Goal: Check status: Check status

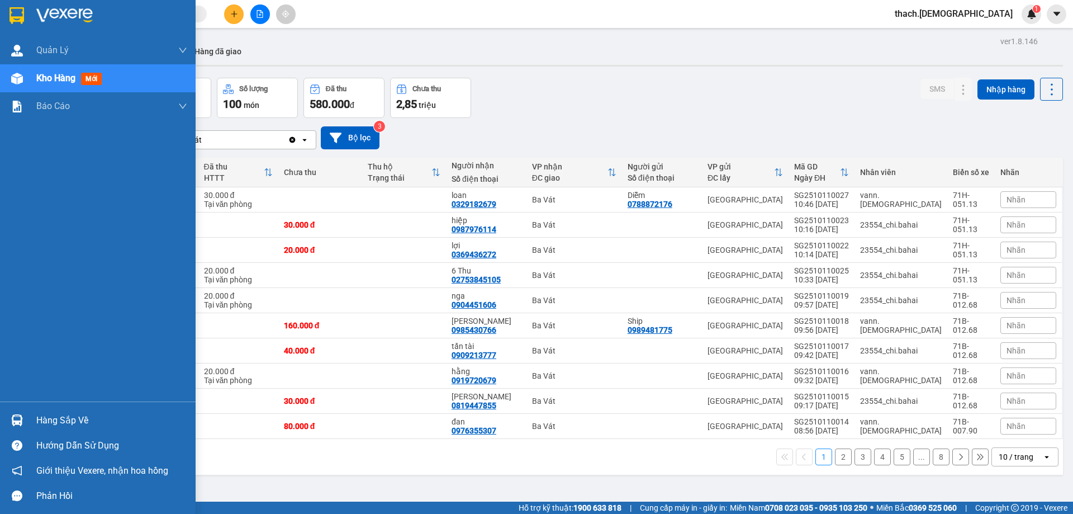
click at [43, 416] on div "Hàng sắp về" at bounding box center [111, 420] width 151 height 17
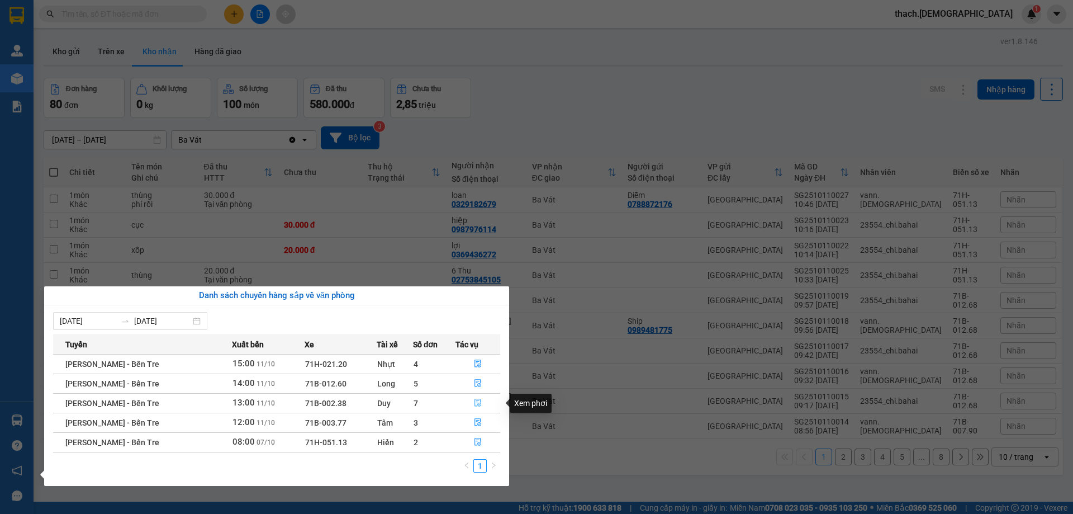
click at [477, 398] on button "button" at bounding box center [478, 403] width 44 height 18
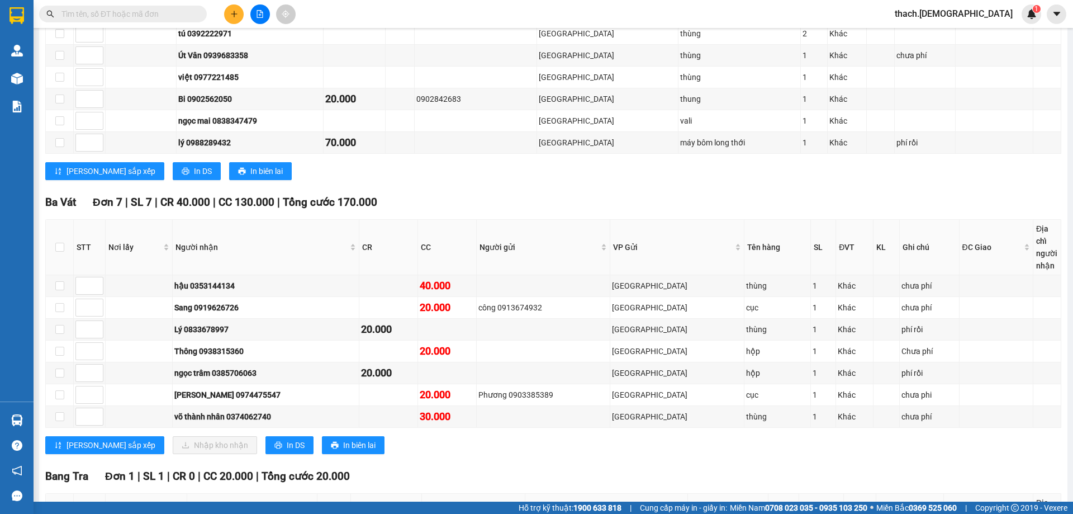
scroll to position [335, 0]
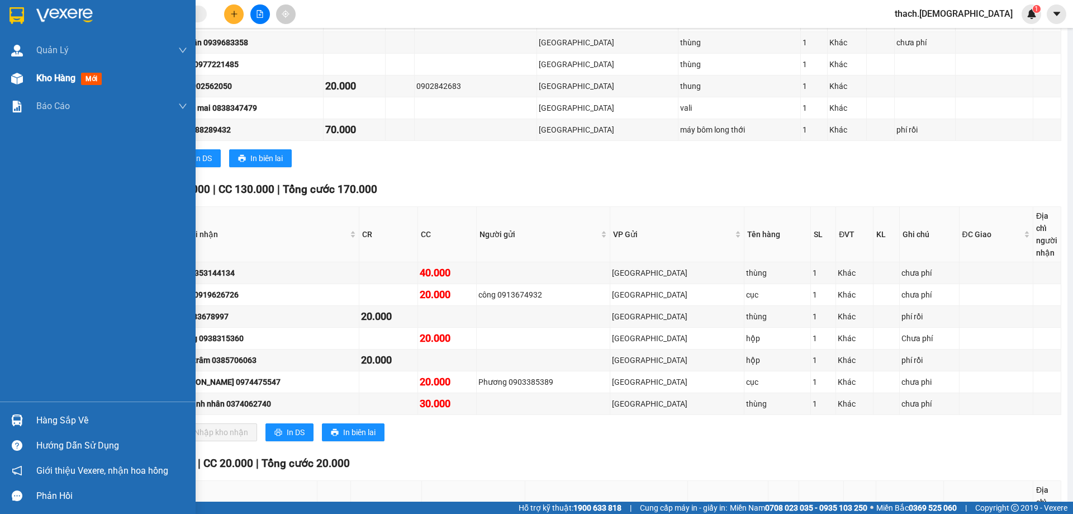
click at [29, 78] on div "Kho hàng mới" at bounding box center [98, 78] width 196 height 28
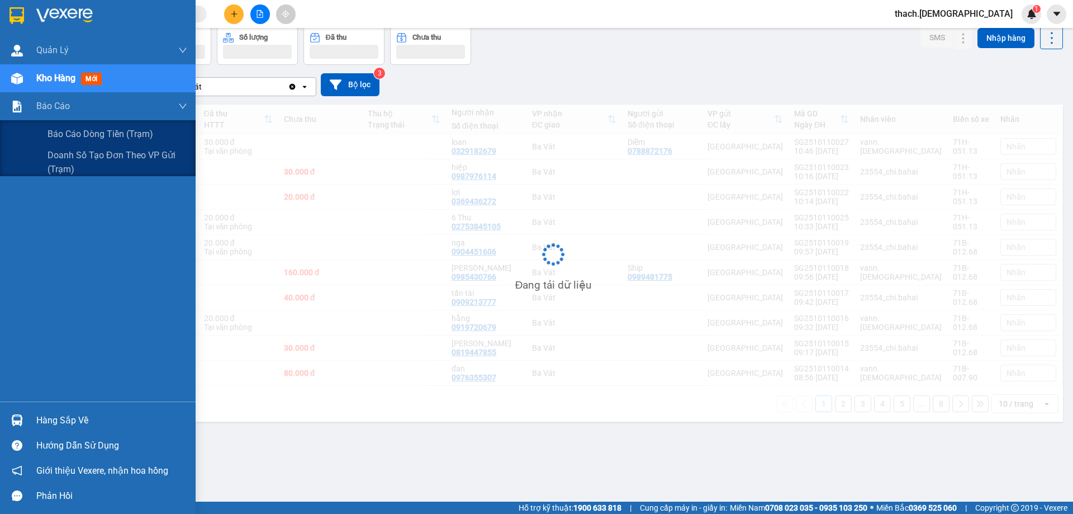
scroll to position [51, 0]
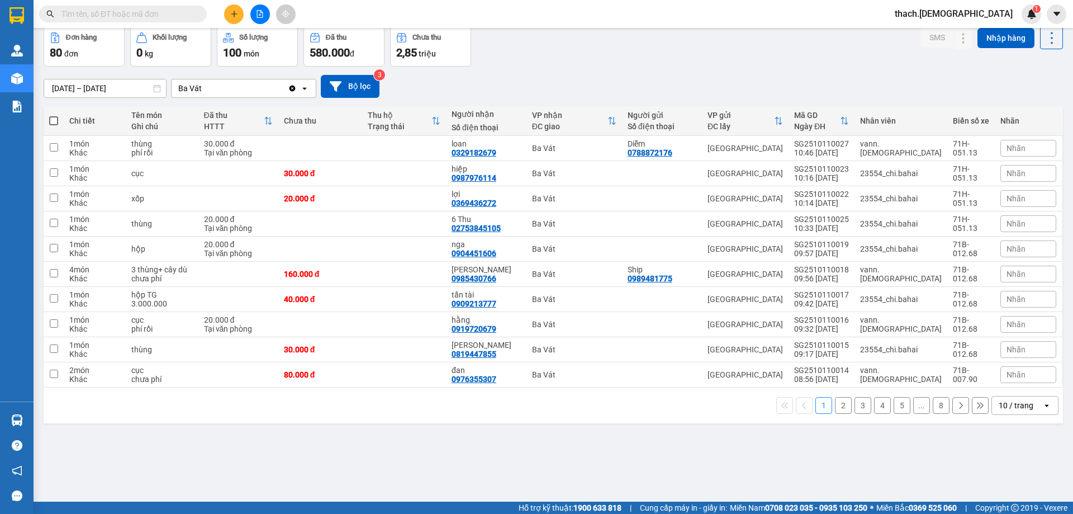
click at [835, 405] on button "2" at bounding box center [843, 405] width 17 height 17
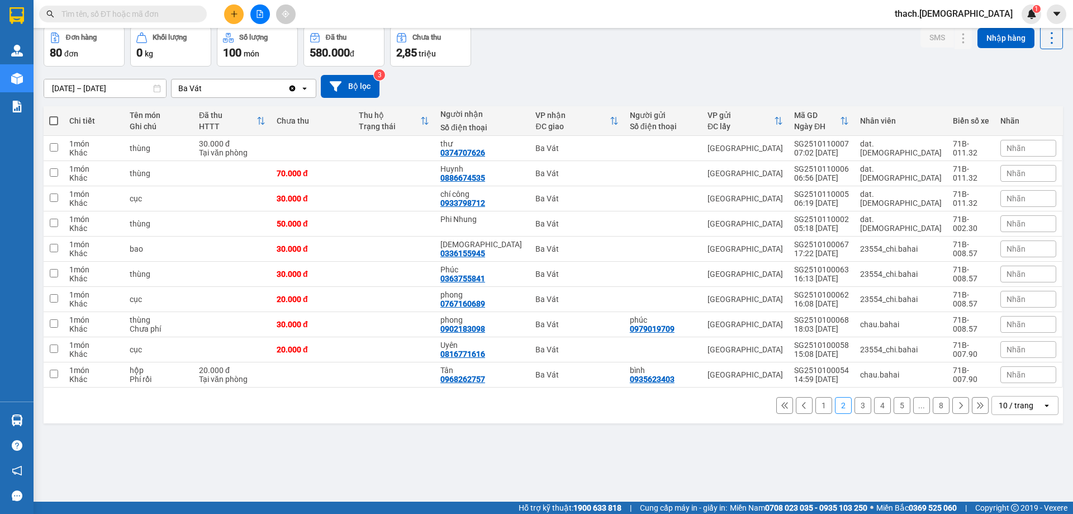
click at [819, 406] on button "1" at bounding box center [824, 405] width 17 height 17
